Goal: Information Seeking & Learning: Find specific fact

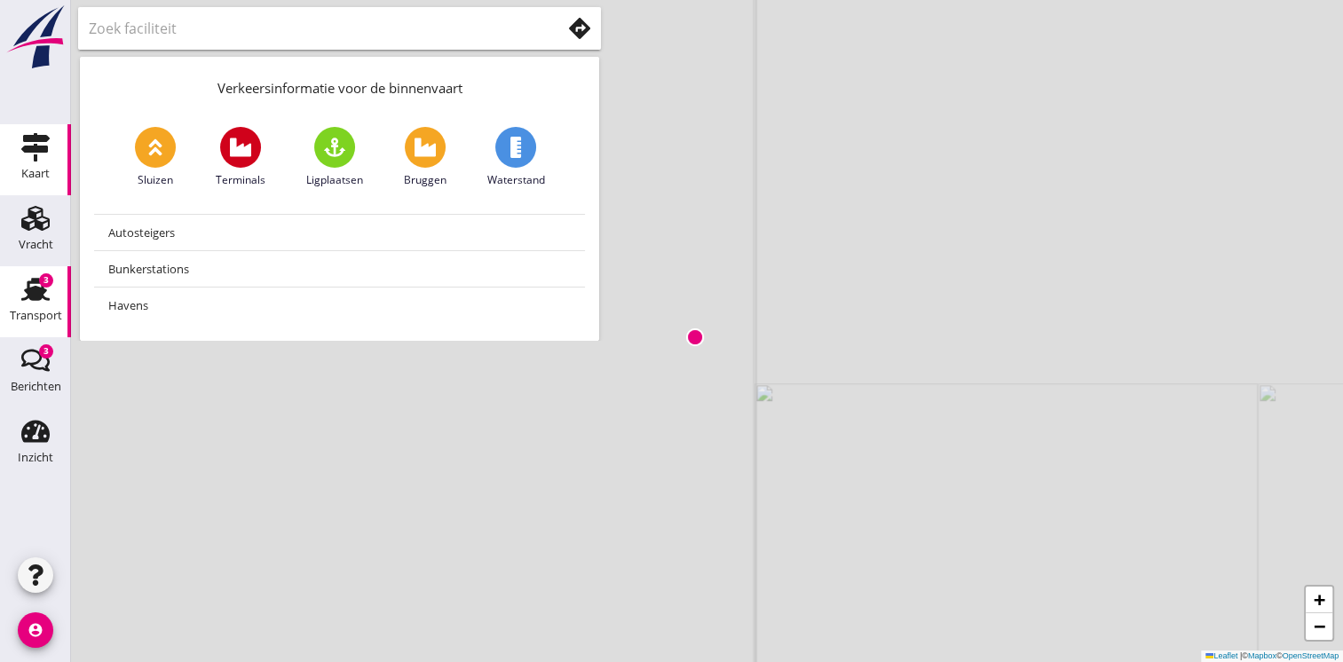
click at [49, 296] on icon "Transport" at bounding box center [35, 289] width 28 height 28
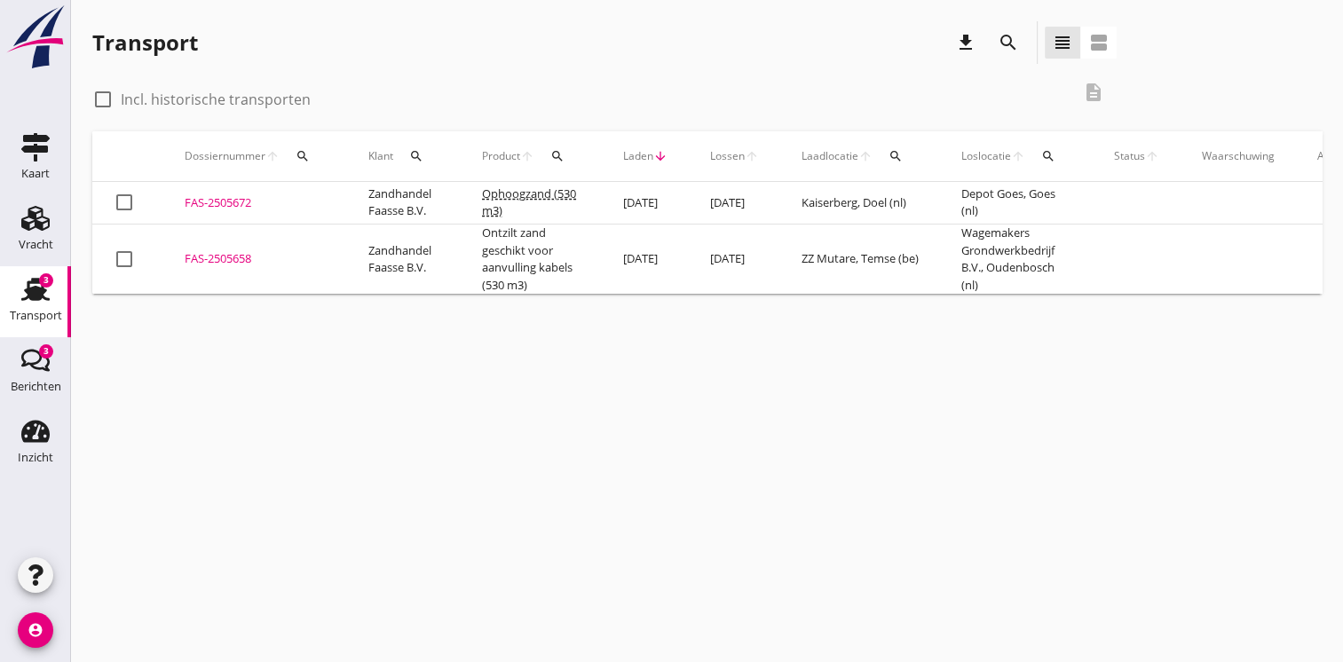
click at [103, 94] on div at bounding box center [103, 99] width 30 height 30
checkbox input "true"
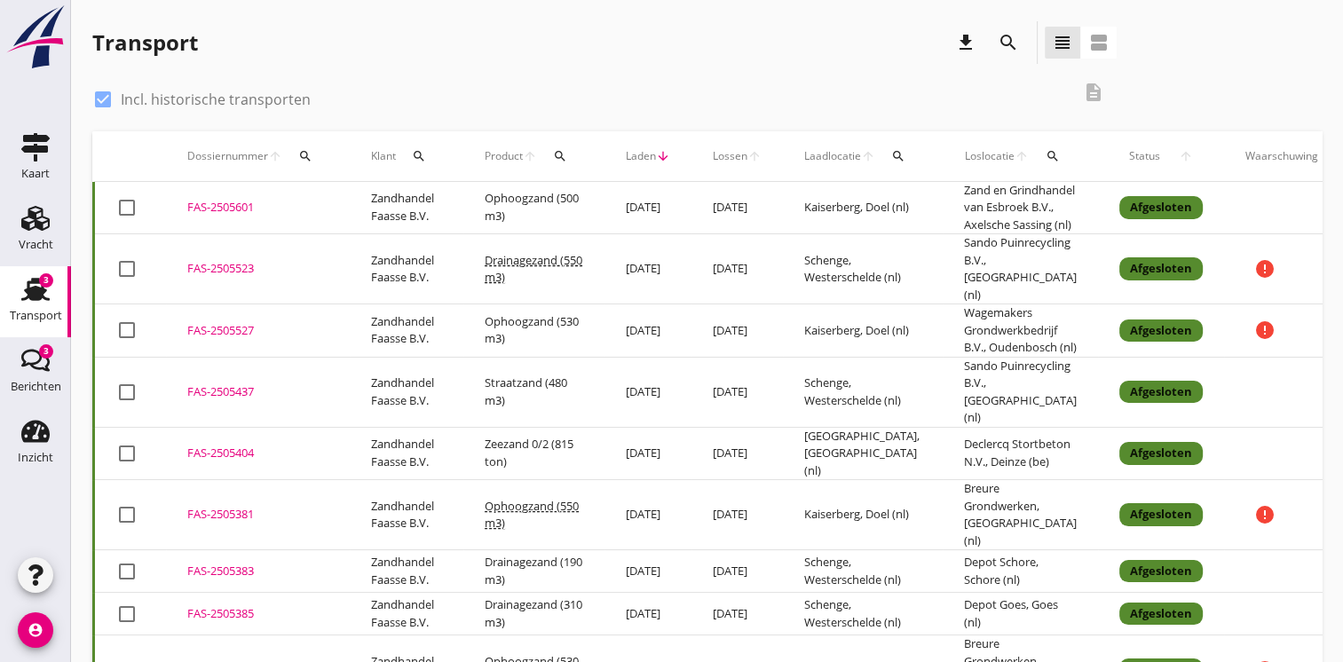
click at [665, 355] on td "[DATE]" at bounding box center [647, 330] width 87 height 53
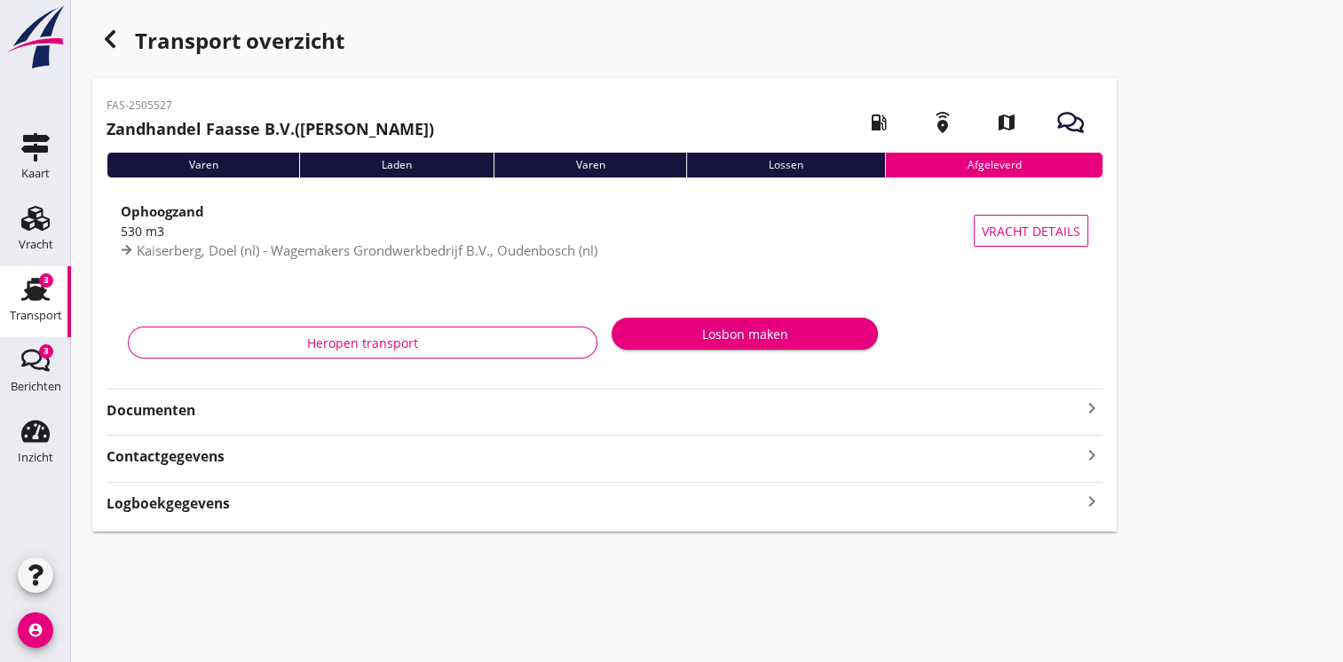
click at [528, 403] on strong "Documenten" at bounding box center [593, 410] width 974 height 20
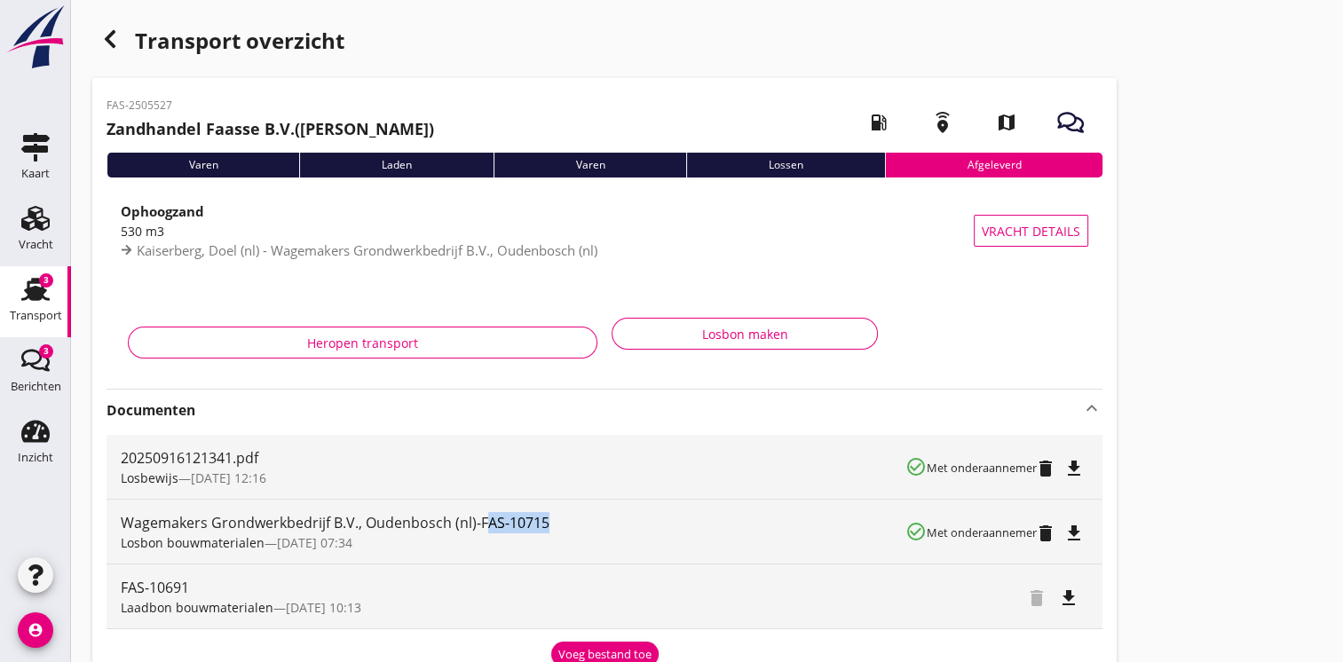
drag, startPoint x: 483, startPoint y: 517, endPoint x: 559, endPoint y: 522, distance: 76.4
click at [559, 522] on div "Wagemakers Grondwerkbedrijf B.V., Oudenbosch (nl)-FAS-10715" at bounding box center [513, 522] width 784 height 21
drag, startPoint x: 559, startPoint y: 522, endPoint x: 479, endPoint y: 519, distance: 79.9
click at [479, 519] on div "Wagemakers Grondwerkbedrijf B.V., Oudenbosch (nl)-FAS-10715" at bounding box center [513, 522] width 784 height 21
drag, startPoint x: 479, startPoint y: 519, endPoint x: 561, endPoint y: 524, distance: 81.8
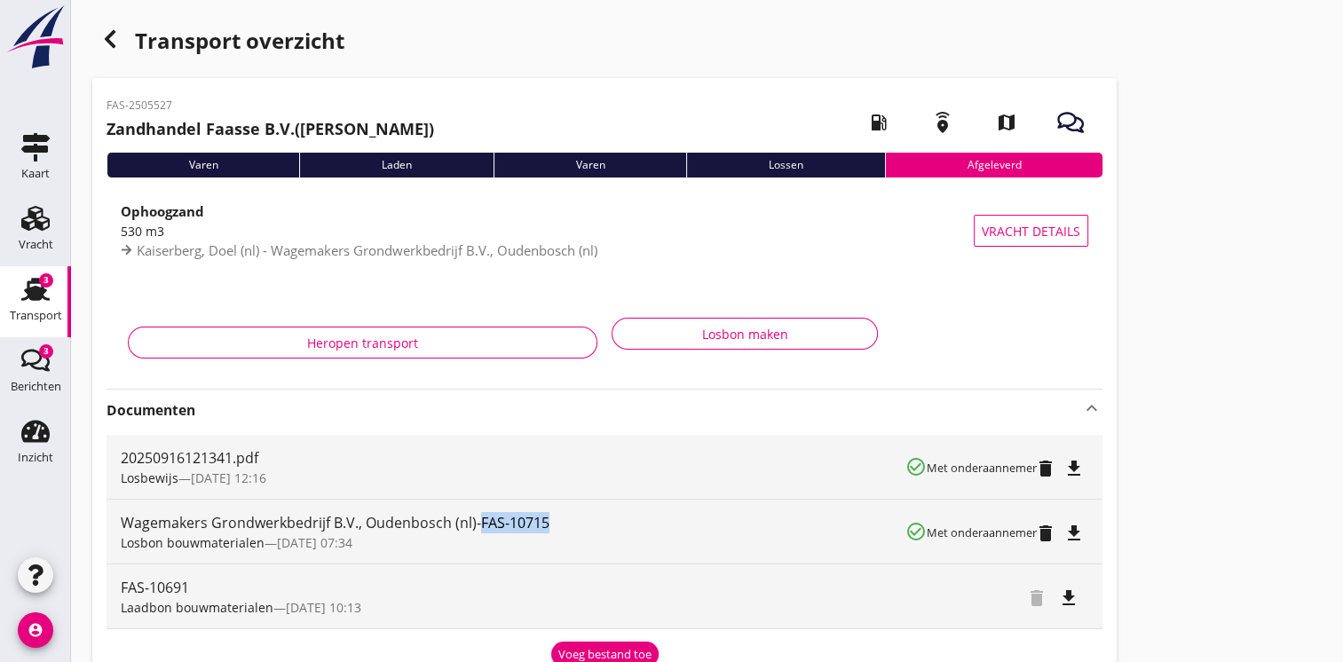
click at [561, 524] on div "Wagemakers Grondwerkbedrijf B.V., Oudenbosch (nl)-FAS-10715" at bounding box center [513, 522] width 784 height 21
copy div "FAS-10715"
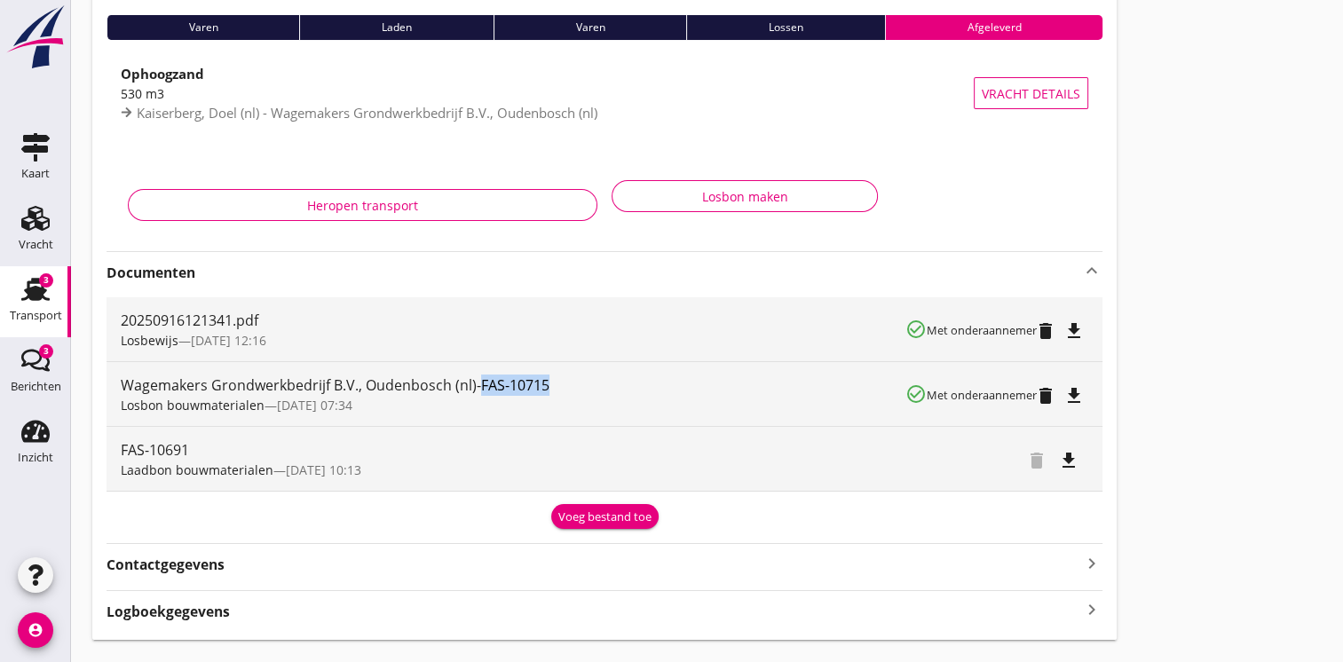
scroll to position [177, 0]
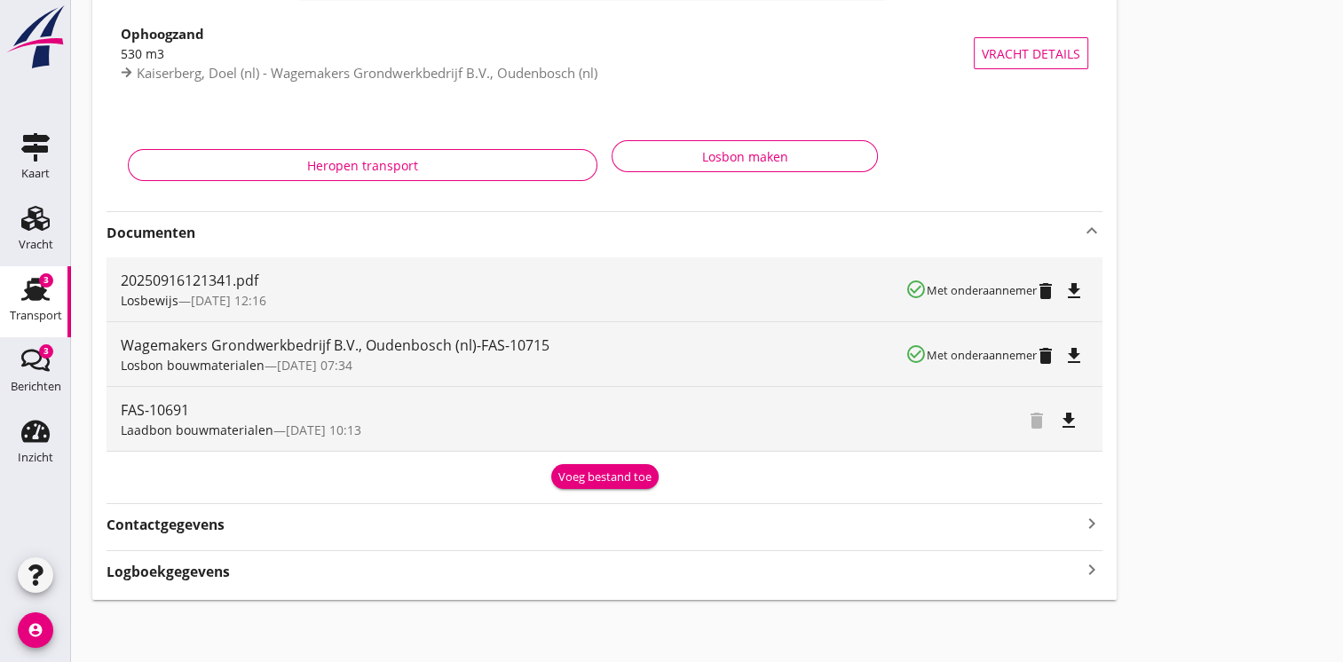
click at [1098, 568] on icon "keyboard_arrow_right" at bounding box center [1091, 570] width 21 height 24
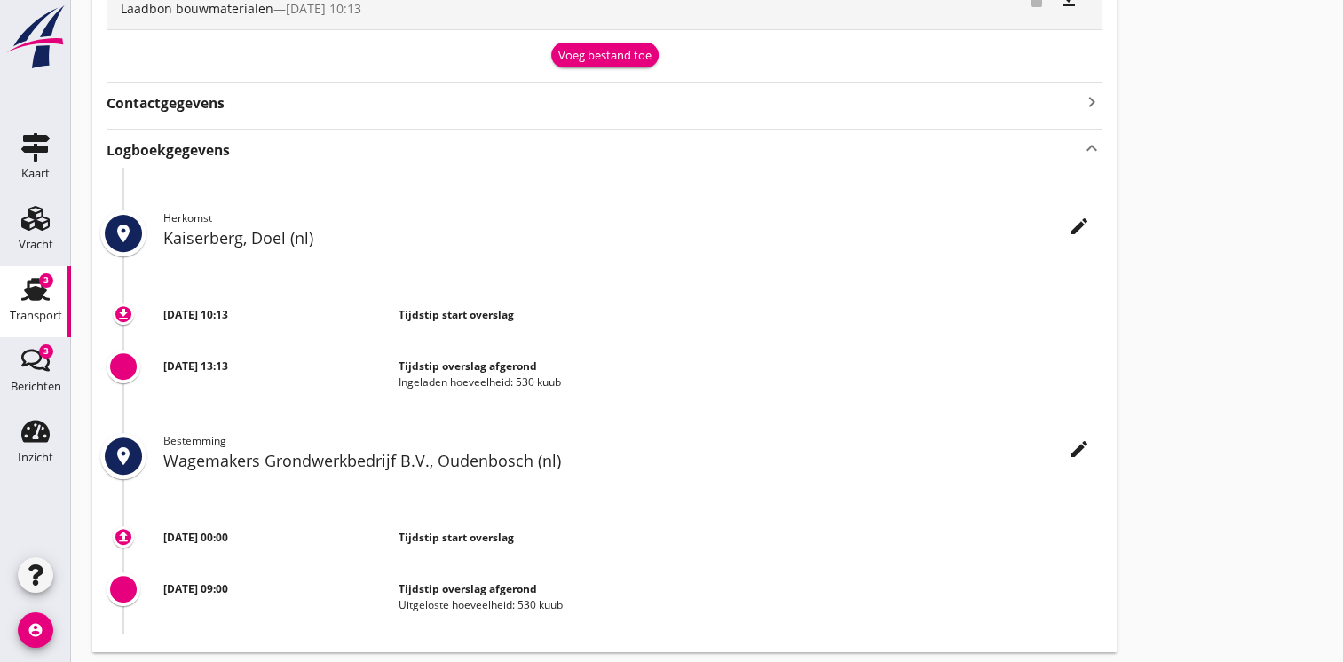
scroll to position [208, 0]
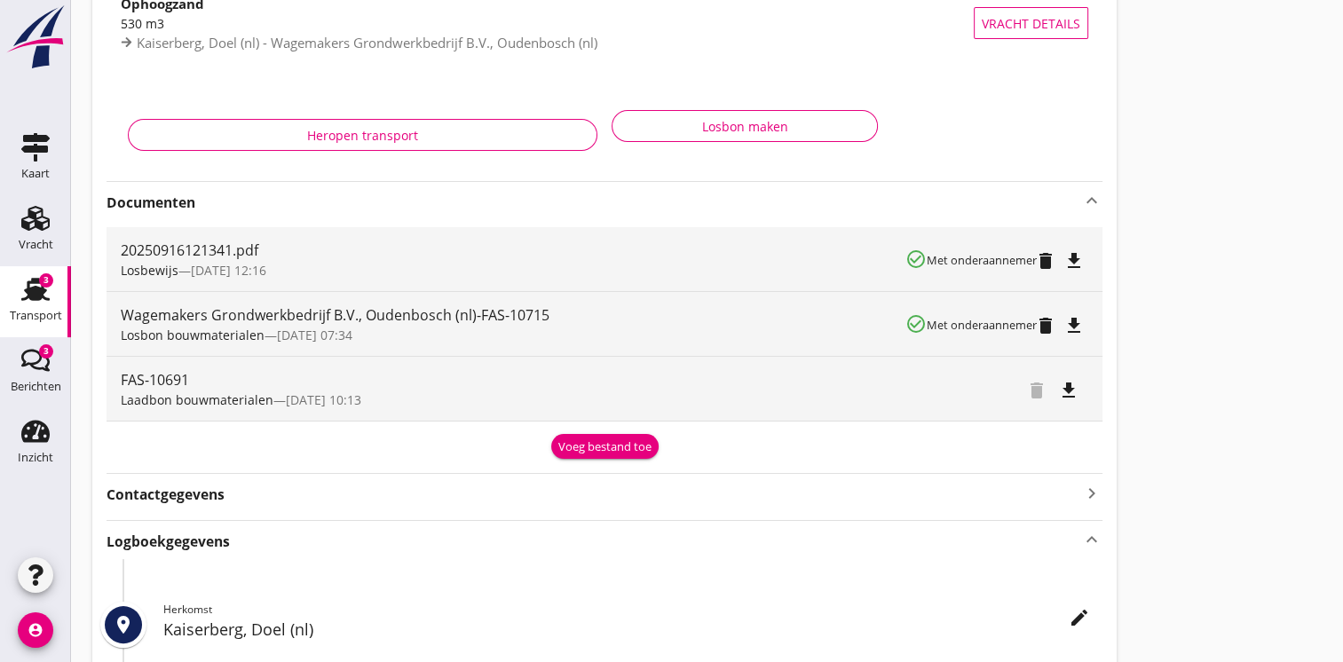
click at [38, 285] on icon "Transport" at bounding box center [35, 289] width 28 height 28
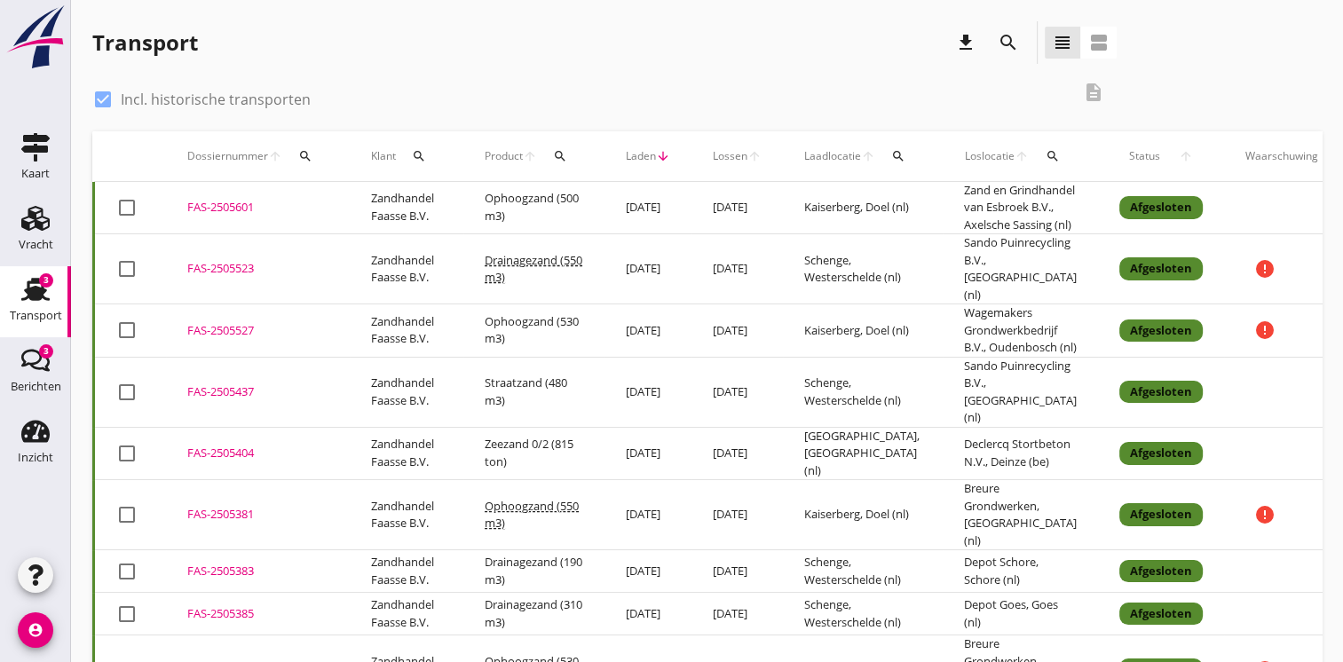
click at [752, 282] on td "[DATE]" at bounding box center [736, 269] width 91 height 70
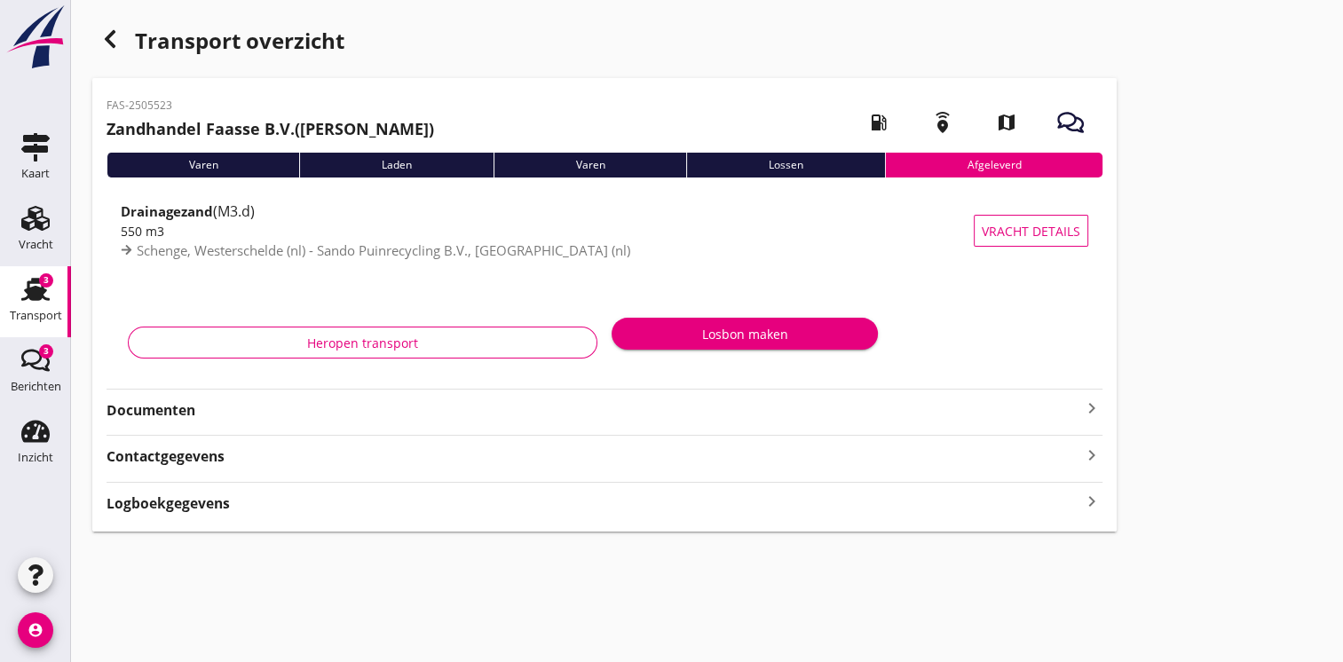
click at [1014, 399] on div "Documenten keyboard_arrow_right" at bounding box center [604, 409] width 996 height 24
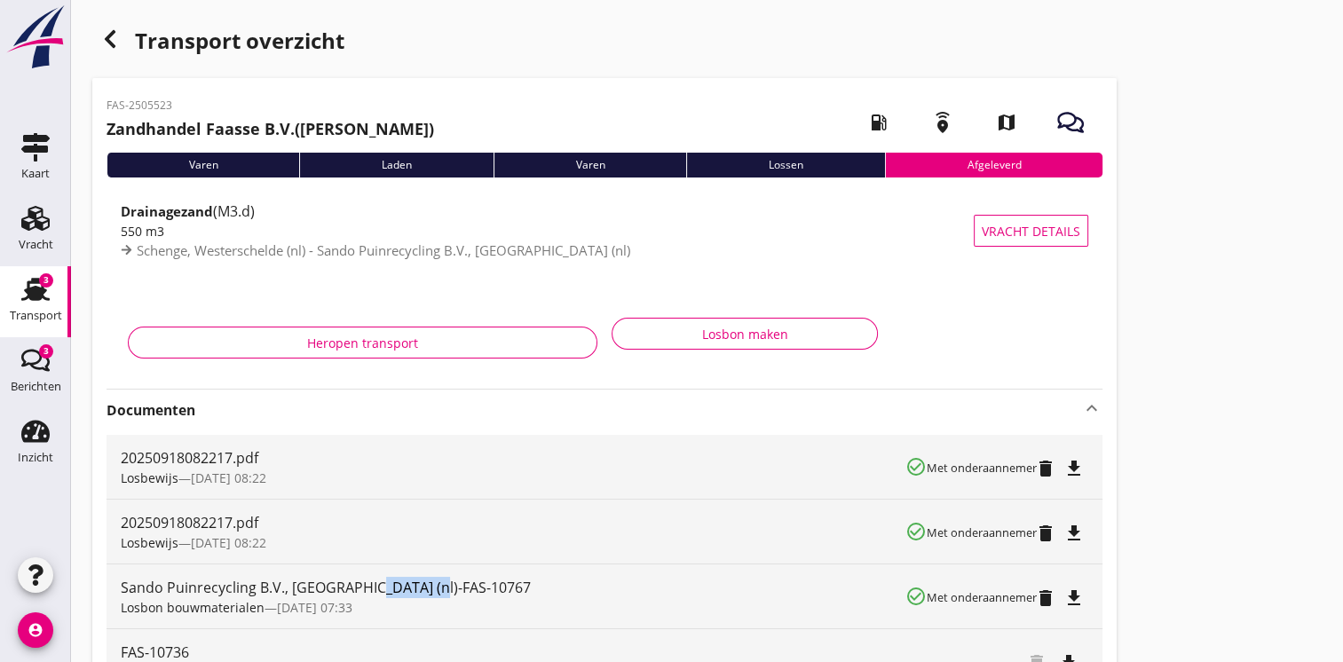
drag, startPoint x: 361, startPoint y: 584, endPoint x: 427, endPoint y: 596, distance: 66.8
click at [427, 596] on div "Sando Puinrecycling B.V., [GEOGRAPHIC_DATA] (nl)-FAS-10767" at bounding box center [513, 587] width 784 height 21
copy div "FAS-10767"
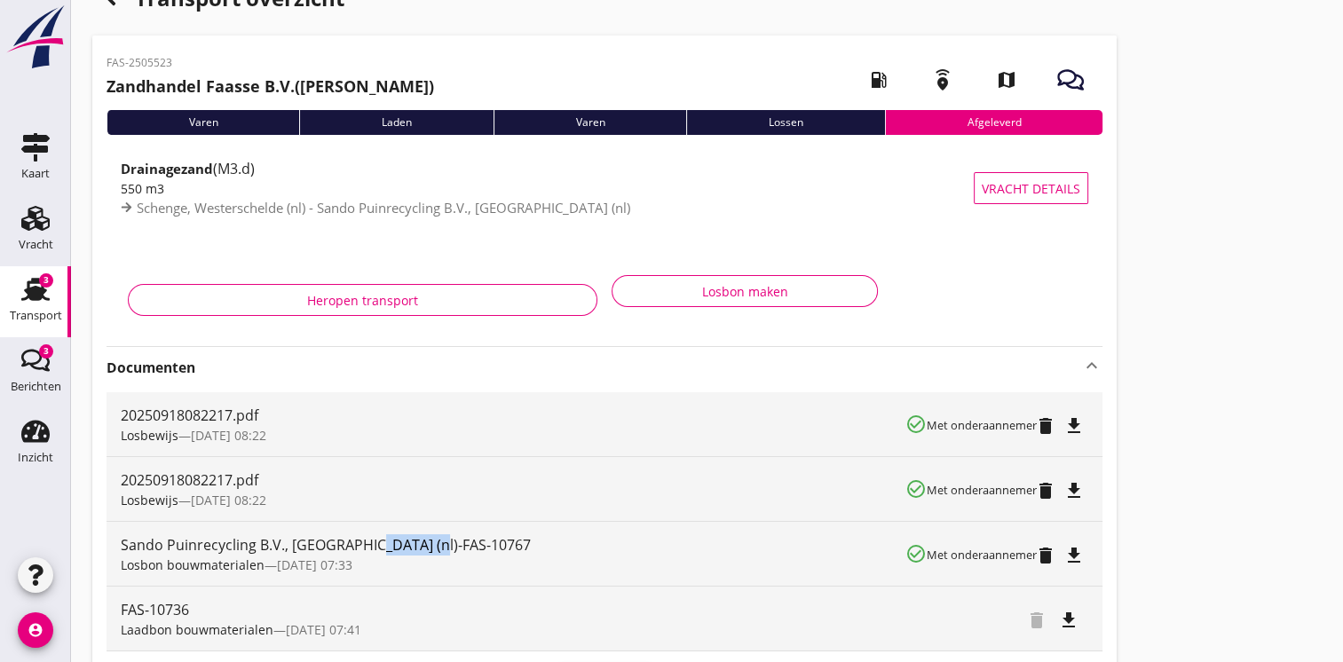
scroll to position [242, 0]
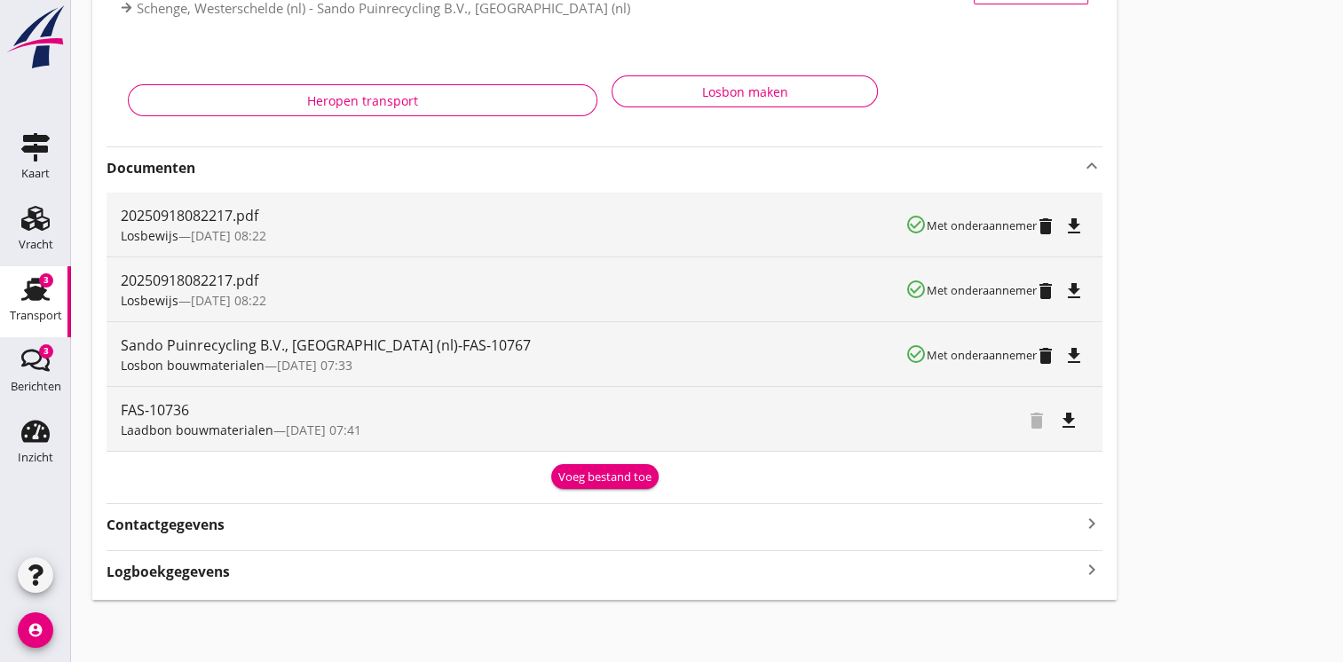
click at [960, 584] on div "FAS-2505523 Zandhandel Faasse B.V. ([PERSON_NAME]) local_gas_station emergency_…" at bounding box center [604, 218] width 1024 height 764
click at [1086, 576] on icon "keyboard_arrow_right" at bounding box center [1091, 570] width 21 height 24
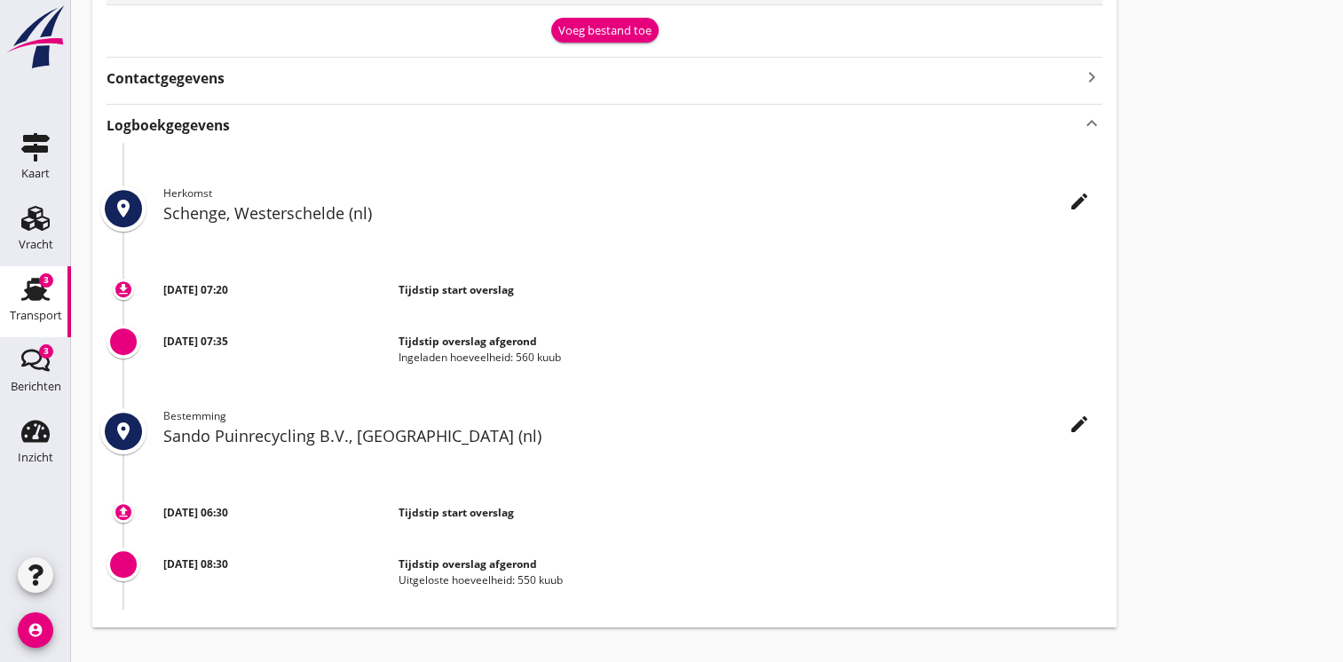
scroll to position [706, 0]
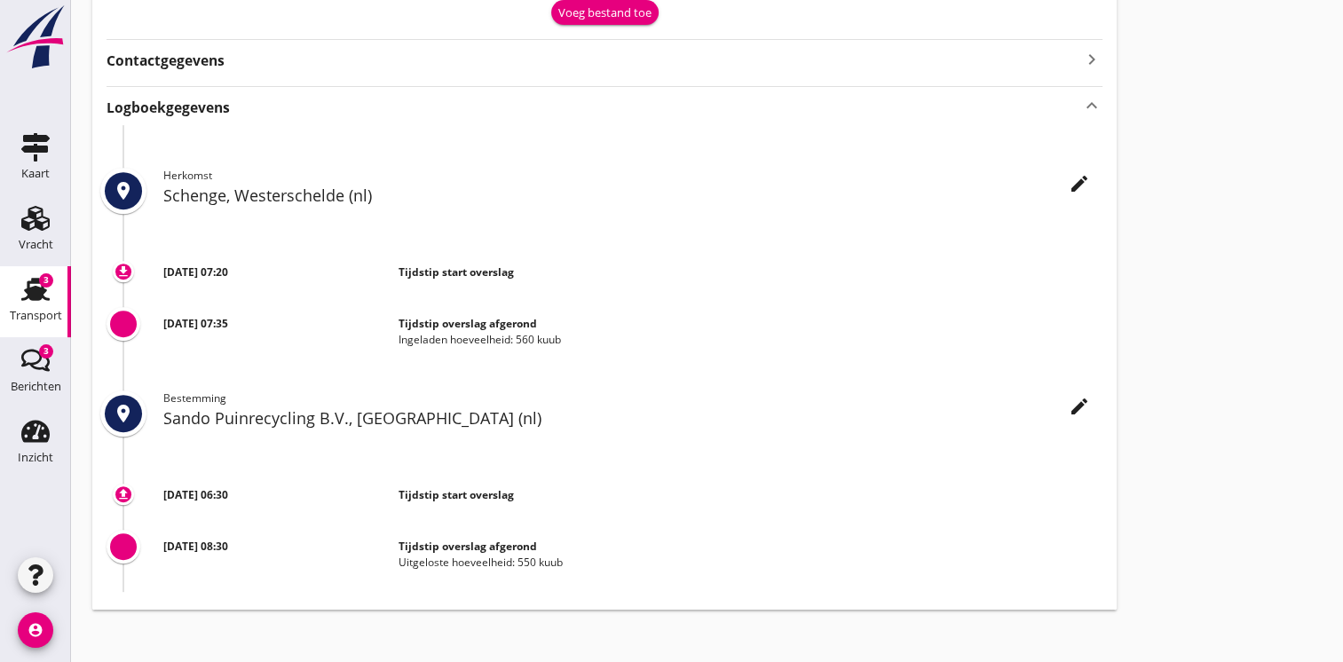
click at [43, 320] on div "Transport" at bounding box center [36, 316] width 52 height 12
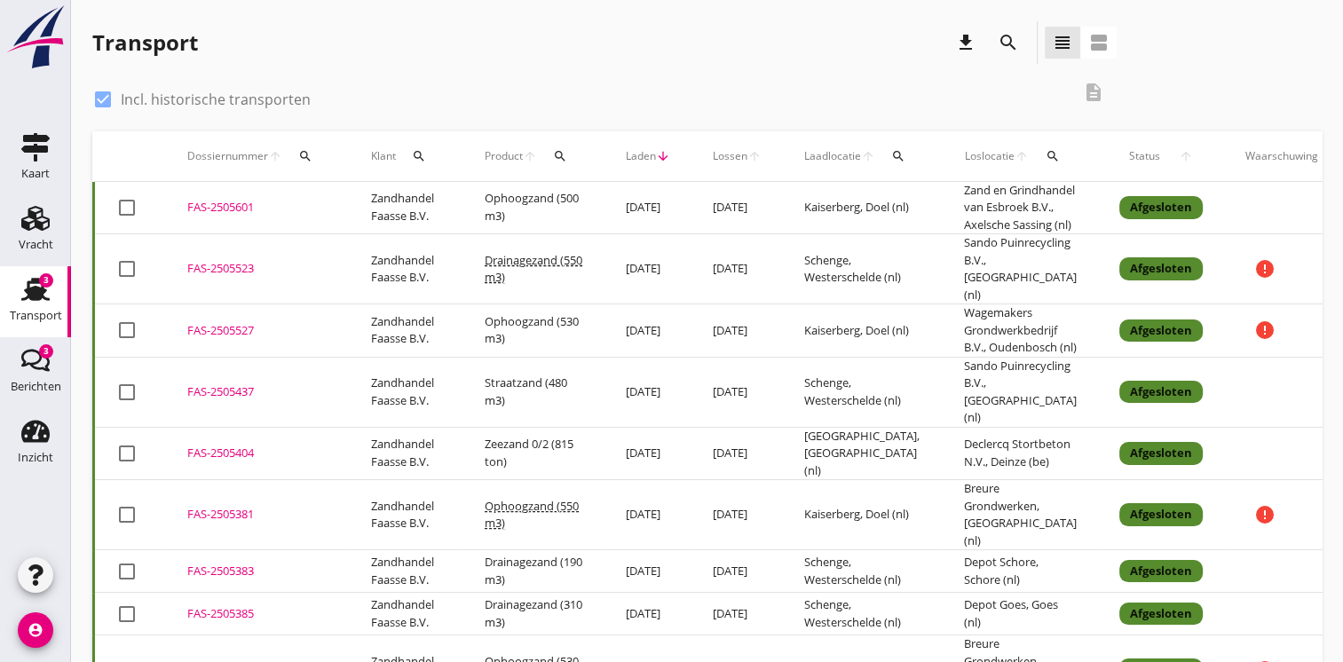
click at [552, 217] on td "Ophoogzand (500 m3)" at bounding box center [533, 208] width 141 height 52
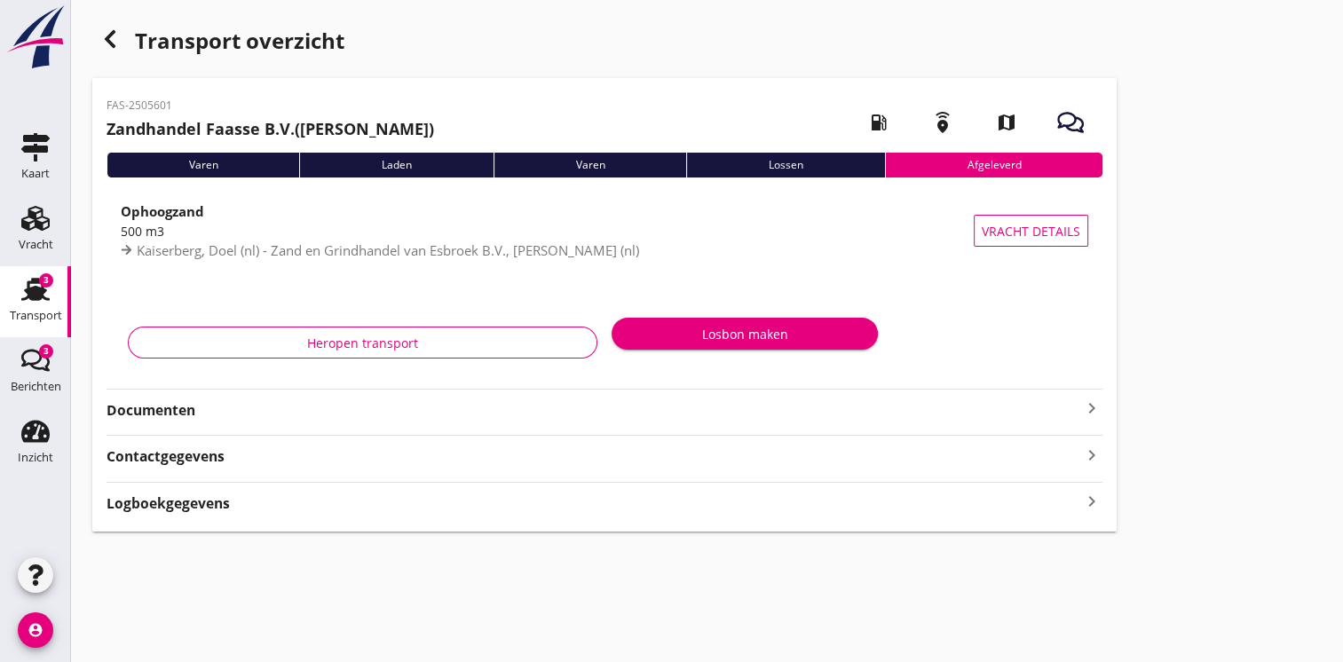
click at [383, 405] on strong "Documenten" at bounding box center [593, 410] width 974 height 20
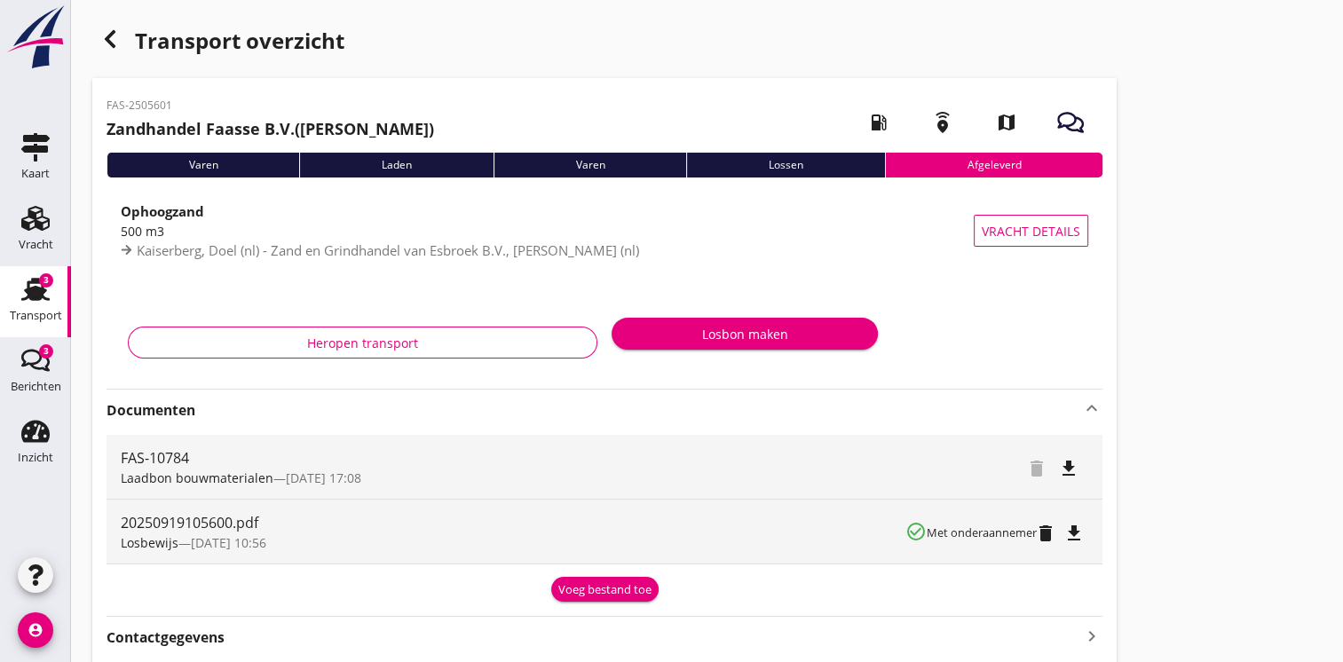
drag, startPoint x: 103, startPoint y: 98, endPoint x: 181, endPoint y: 108, distance: 78.8
click at [181, 108] on div "FAS-2505601 Zandhandel Faasse B.V. ([PERSON_NAME]) local_gas_station emergency_…" at bounding box center [604, 395] width 1024 height 634
copy p "FAS-2505601"
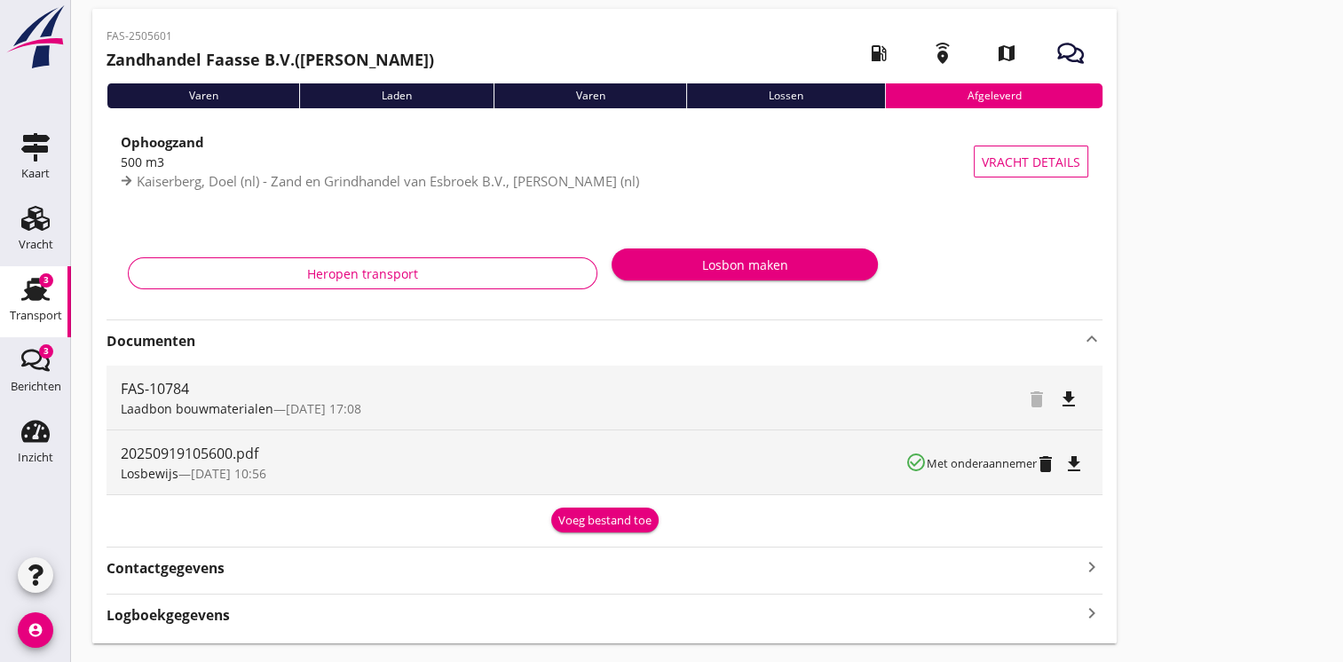
scroll to position [114, 0]
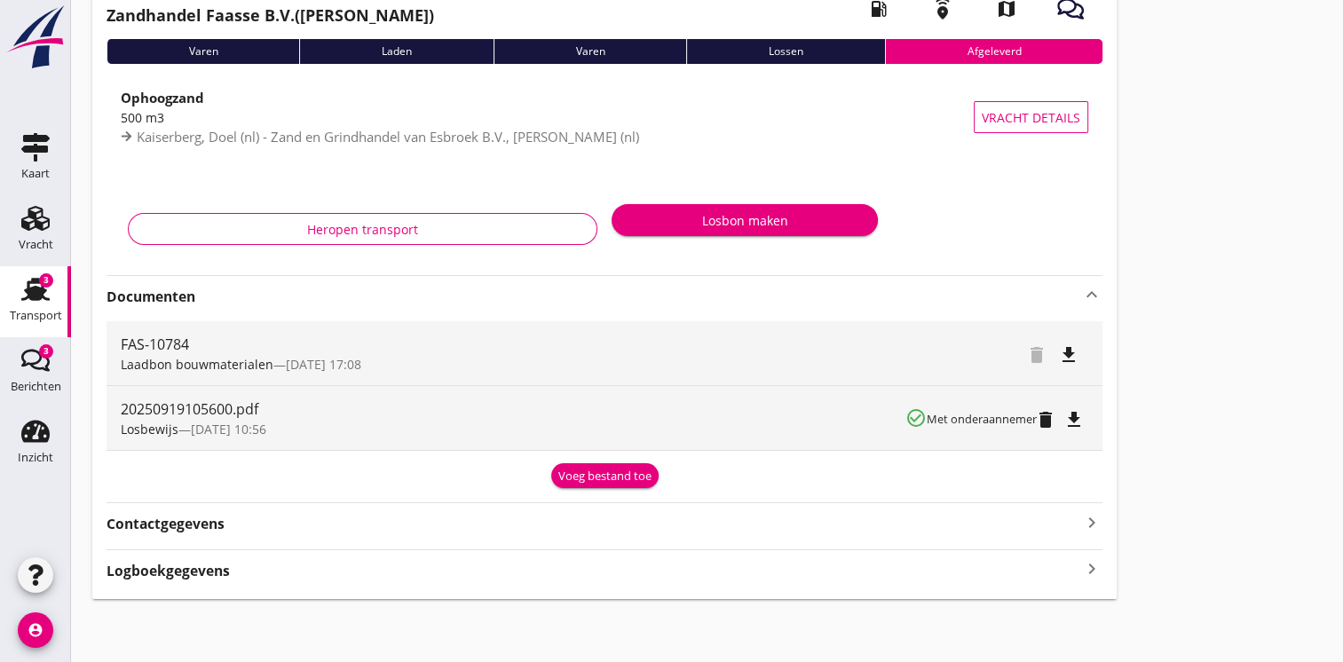
click at [1084, 577] on icon "keyboard_arrow_right" at bounding box center [1091, 569] width 21 height 24
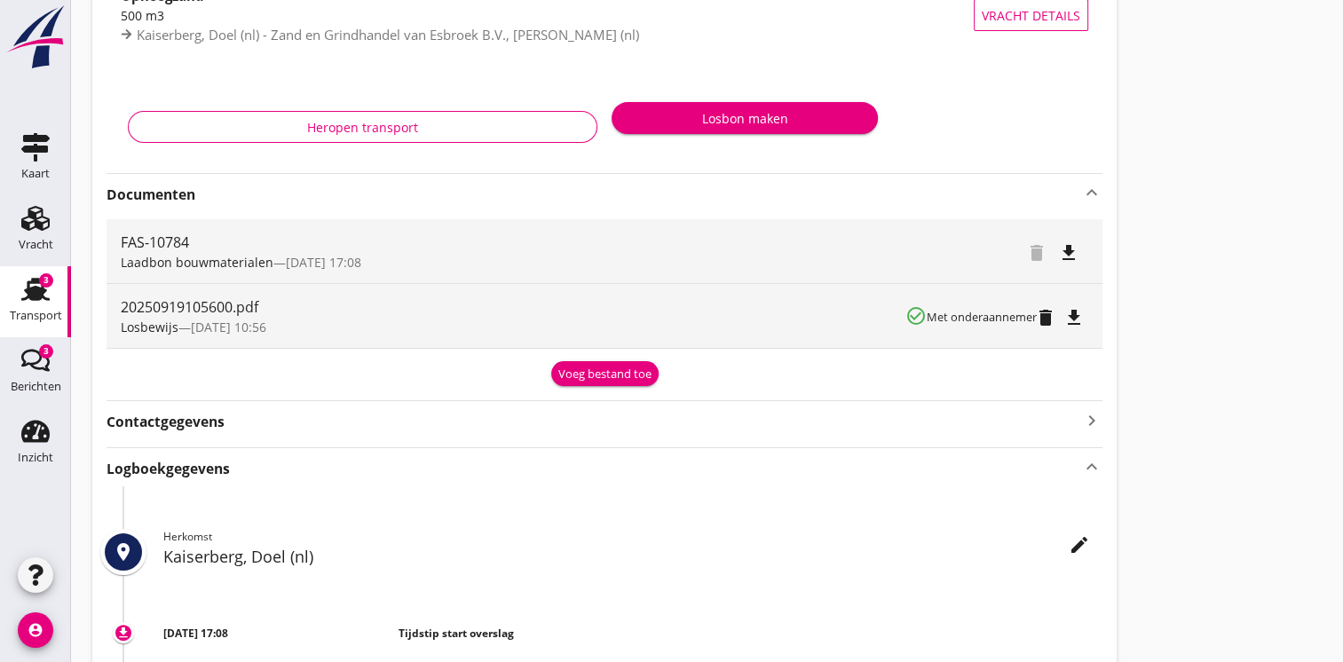
scroll to position [206, 0]
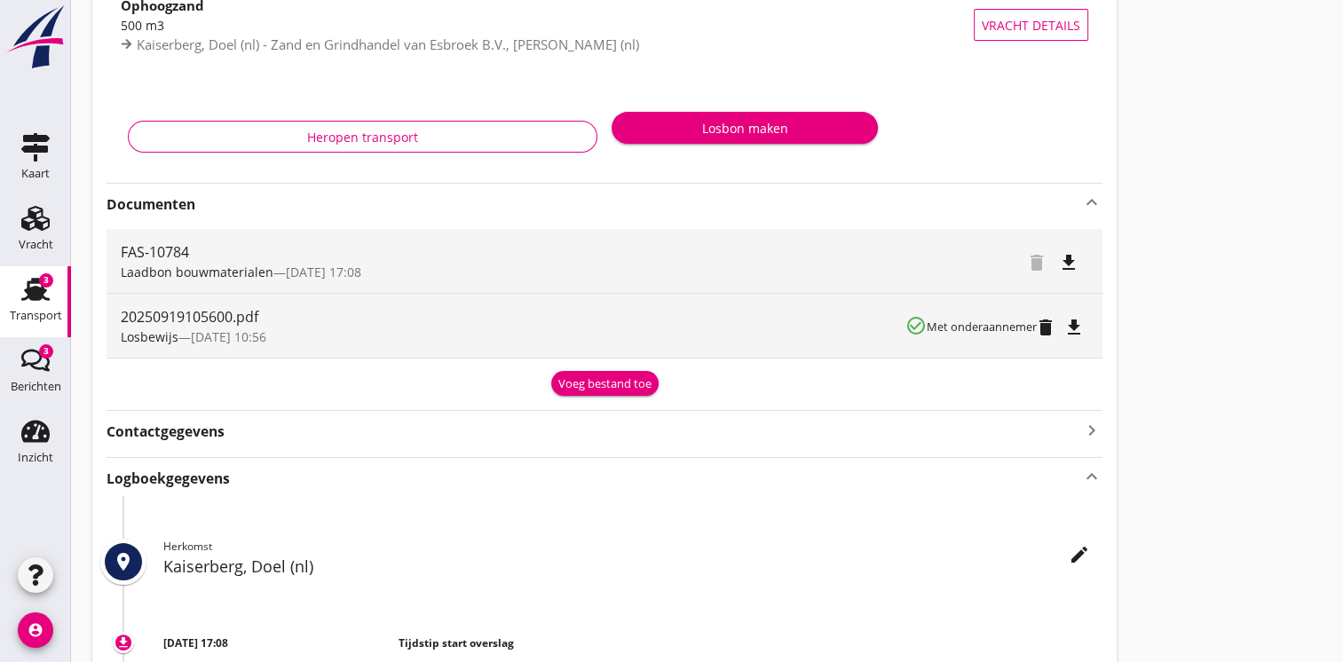
click at [1079, 326] on icon "file_download" at bounding box center [1073, 327] width 21 height 21
